Goal: Task Accomplishment & Management: Complete application form

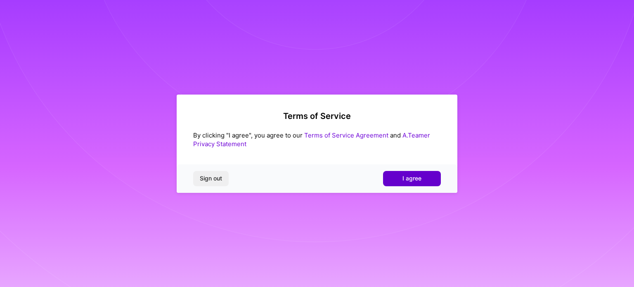
click at [418, 172] on button "I agree" at bounding box center [412, 178] width 58 height 15
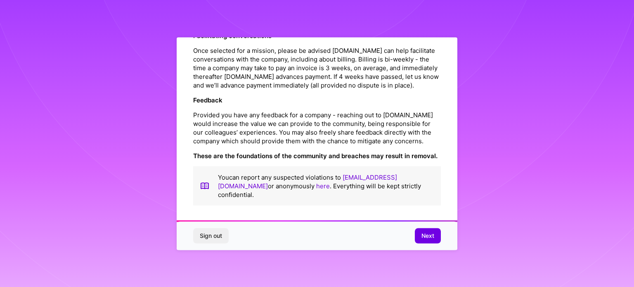
scroll to position [957, 0]
click at [434, 239] on span "Next" at bounding box center [427, 236] width 13 height 8
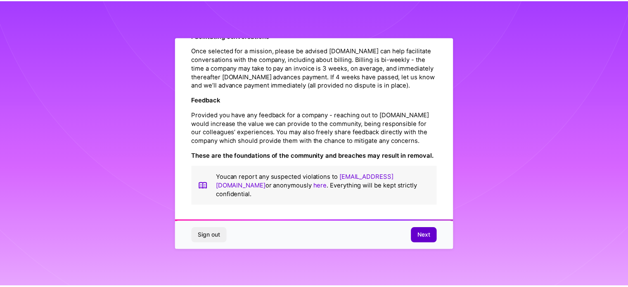
scroll to position [10, 0]
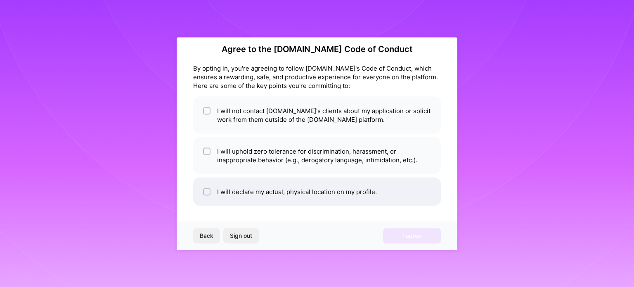
click at [271, 191] on li "I will declare my actual, physical location on my profile." at bounding box center [317, 191] width 248 height 28
checkbox input "true"
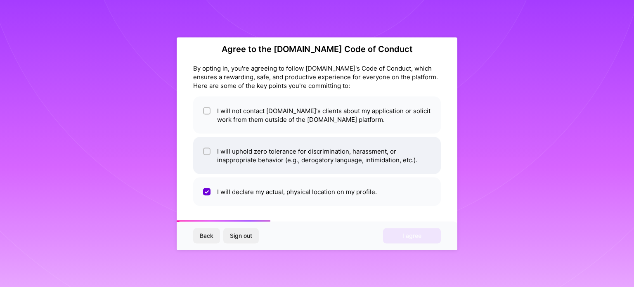
click at [260, 161] on li "I will uphold zero tolerance for discrimination, harassment, or inappropriate b…" at bounding box center [317, 155] width 248 height 37
checkbox input "true"
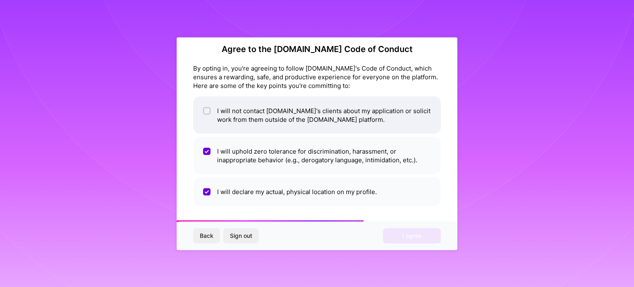
click at [248, 125] on li "I will not contact [DOMAIN_NAME]'s clients about my application or solicit work…" at bounding box center [317, 114] width 248 height 37
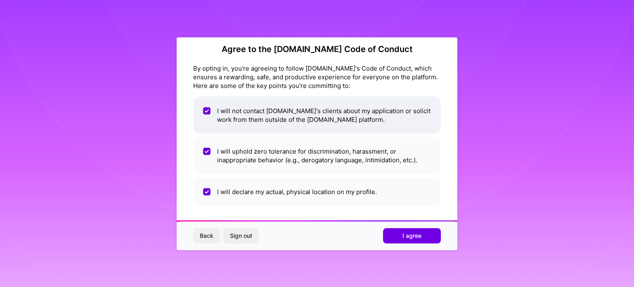
click at [267, 121] on li "I will not contact [DOMAIN_NAME]'s clients about my application or solicit work…" at bounding box center [317, 114] width 248 height 37
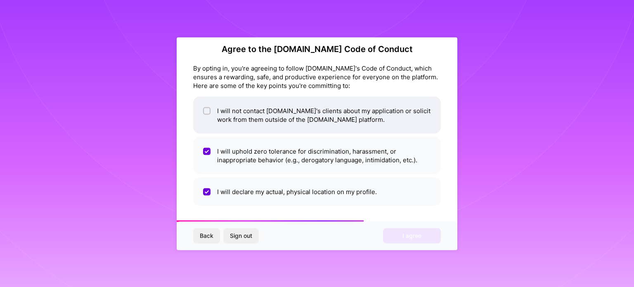
click at [267, 121] on li "I will not contact [DOMAIN_NAME]'s clients about my application or solicit work…" at bounding box center [317, 114] width 248 height 37
checkbox input "true"
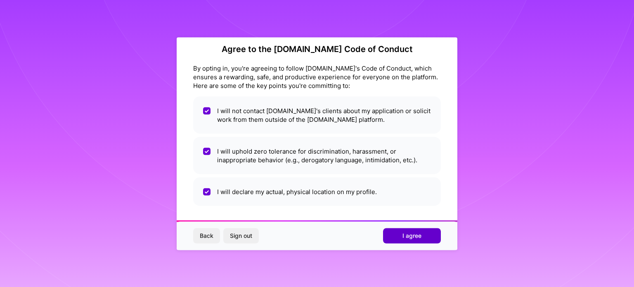
click at [417, 231] on button "I agree" at bounding box center [412, 235] width 58 height 15
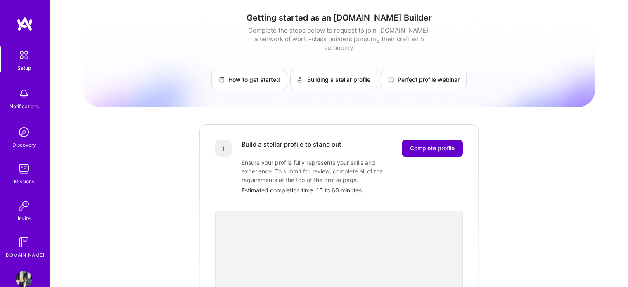
click at [421, 144] on span "Complete profile" at bounding box center [432, 148] width 45 height 8
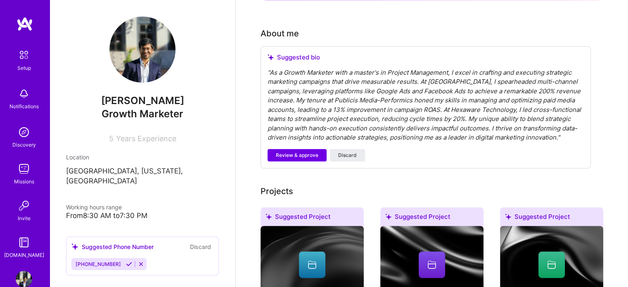
scroll to position [241, 0]
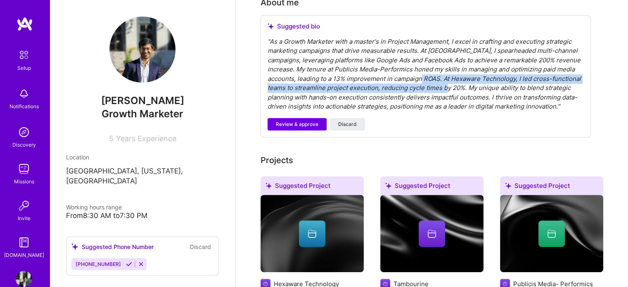
drag, startPoint x: 445, startPoint y: 66, endPoint x: 467, endPoint y: 72, distance: 23.1
click at [467, 72] on div "" As a Growth Marketer with a master's in Project Management, I excel in crafti…" at bounding box center [425, 74] width 316 height 74
click at [324, 118] on button "Review & approve" at bounding box center [296, 124] width 59 height 12
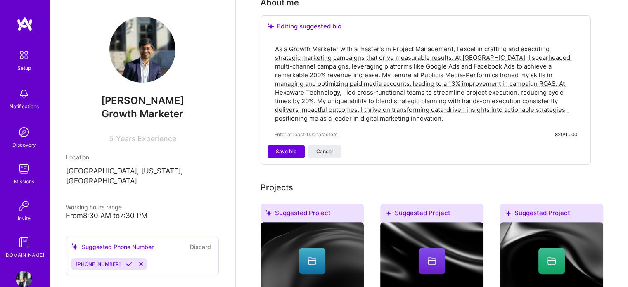
drag, startPoint x: 517, startPoint y: 72, endPoint x: 574, endPoint y: 77, distance: 57.2
click at [574, 77] on textarea "As a Growth Marketer with a master's in Project Management, I excel in crafting…" at bounding box center [425, 84] width 303 height 80
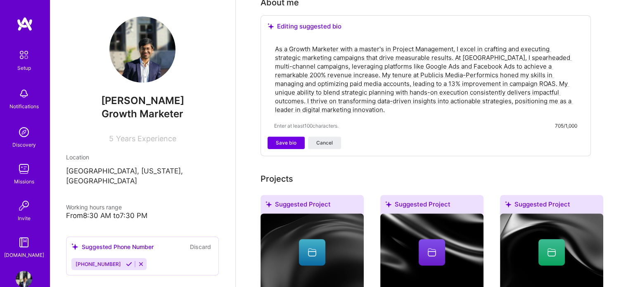
click at [441, 53] on textarea "As a Growth Marketer with a master's in Project Management, I excel in crafting…" at bounding box center [425, 79] width 303 height 71
click at [457, 73] on textarea "As a Growth Marketer with a master's in Project Management, I excel in crafting…" at bounding box center [425, 79] width 303 height 71
click at [497, 76] on textarea "As a Growth Marketer with a master's in Project Management, I excel in crafting…" at bounding box center [425, 79] width 303 height 71
click at [456, 69] on textarea "As a Growth Marketer with a master's in Project Management, I excel in crafting…" at bounding box center [425, 79] width 303 height 71
click at [476, 87] on textarea "As a Growth Marketer with a master's in Project Management, I excel in crafting…" at bounding box center [425, 79] width 303 height 71
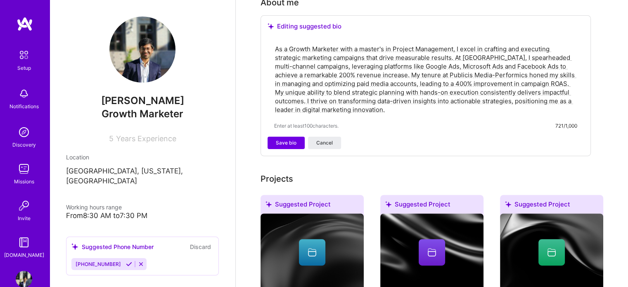
click at [571, 87] on textarea "As a Growth Marketer with a master's in Project Management, I excel in crafting…" at bounding box center [425, 79] width 303 height 71
click at [560, 77] on textarea "As a Growth Marketer with a master's in Project Management, I excel in crafting…" at bounding box center [425, 79] width 303 height 71
type textarea "As a Growth Marketer with a master's in Project Management, I excel in crafting…"
click at [294, 139] on span "Save bio" at bounding box center [286, 142] width 21 height 7
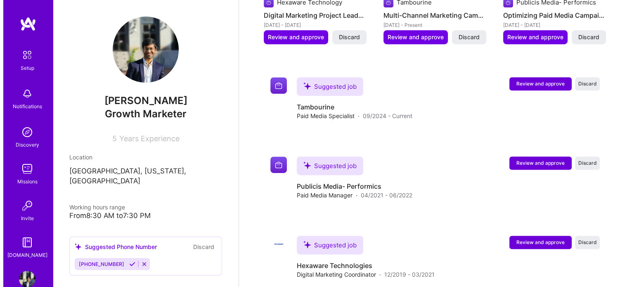
scroll to position [442, 0]
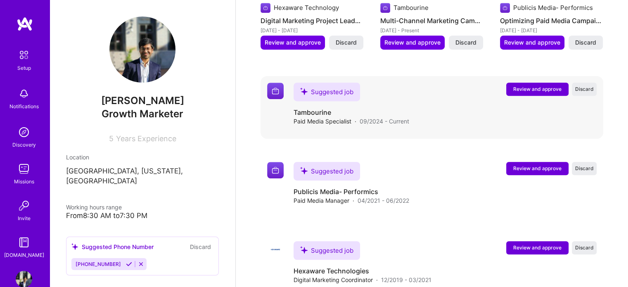
click at [549, 83] on button "Review and approve" at bounding box center [537, 89] width 62 height 13
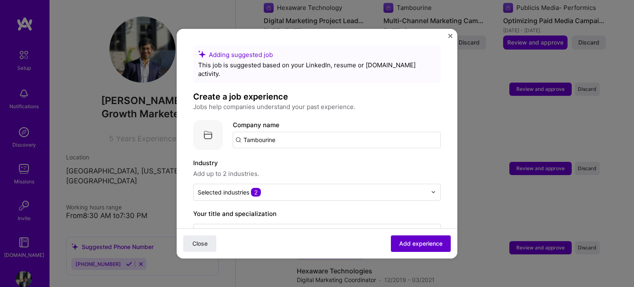
click at [426, 239] on span "Add experience" at bounding box center [420, 243] width 43 height 8
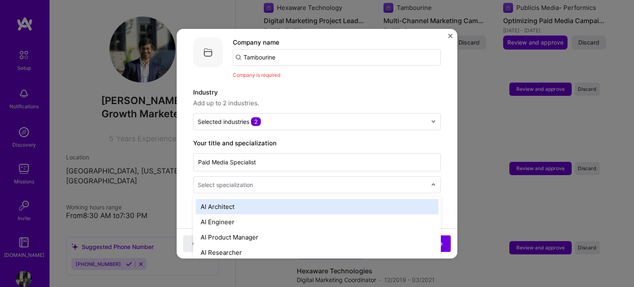
scroll to position [461, 0]
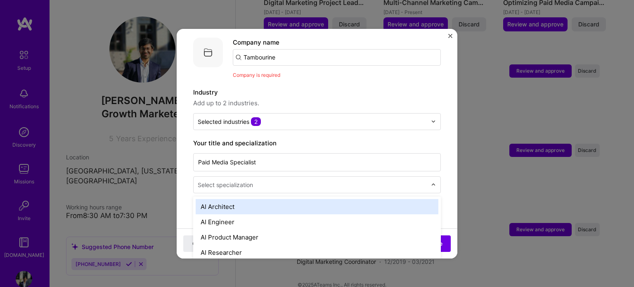
click at [355, 180] on input "text" at bounding box center [313, 184] width 231 height 9
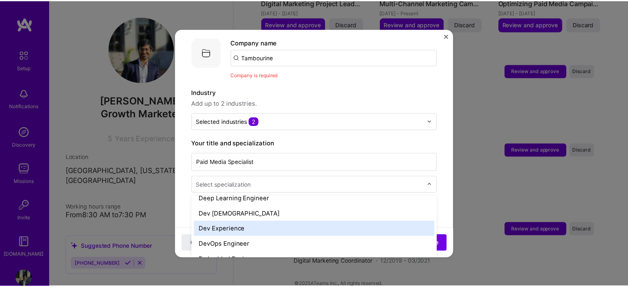
scroll to position [375, 0]
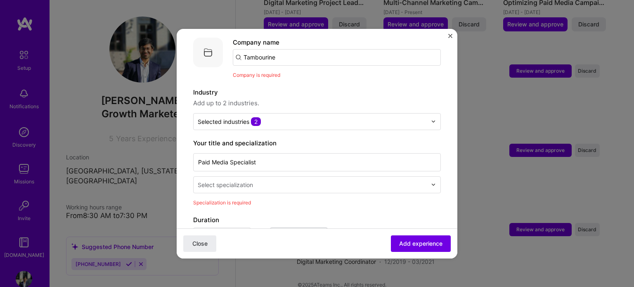
click at [451, 37] on img "Close" at bounding box center [450, 36] width 4 height 4
